Goal: Find specific page/section: Find specific page/section

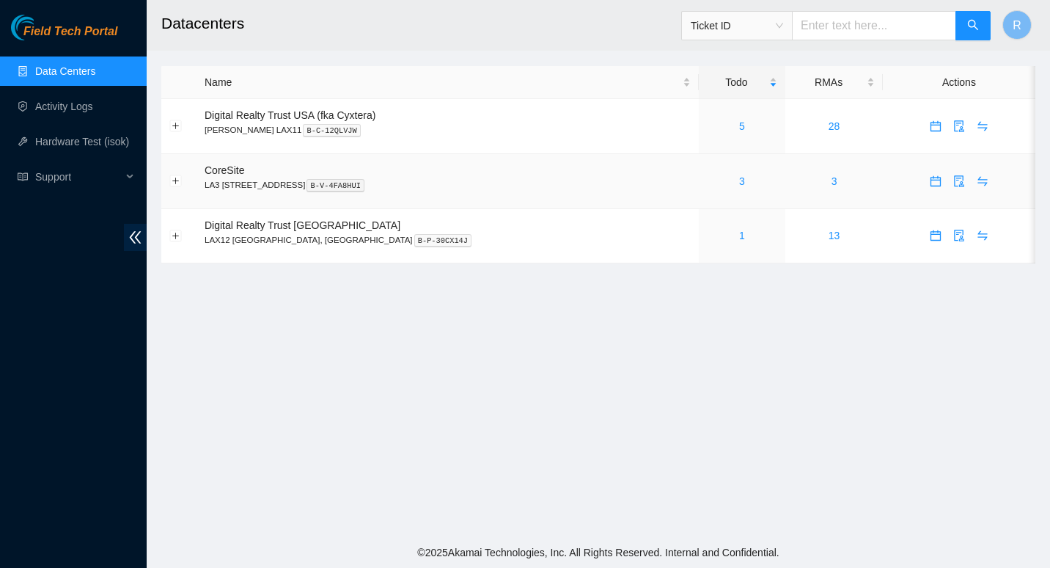
click at [499, 195] on td "CoreSite LA3 [STREET_ADDRESS]" at bounding box center [448, 181] width 502 height 55
